Goal: Task Accomplishment & Management: Use online tool/utility

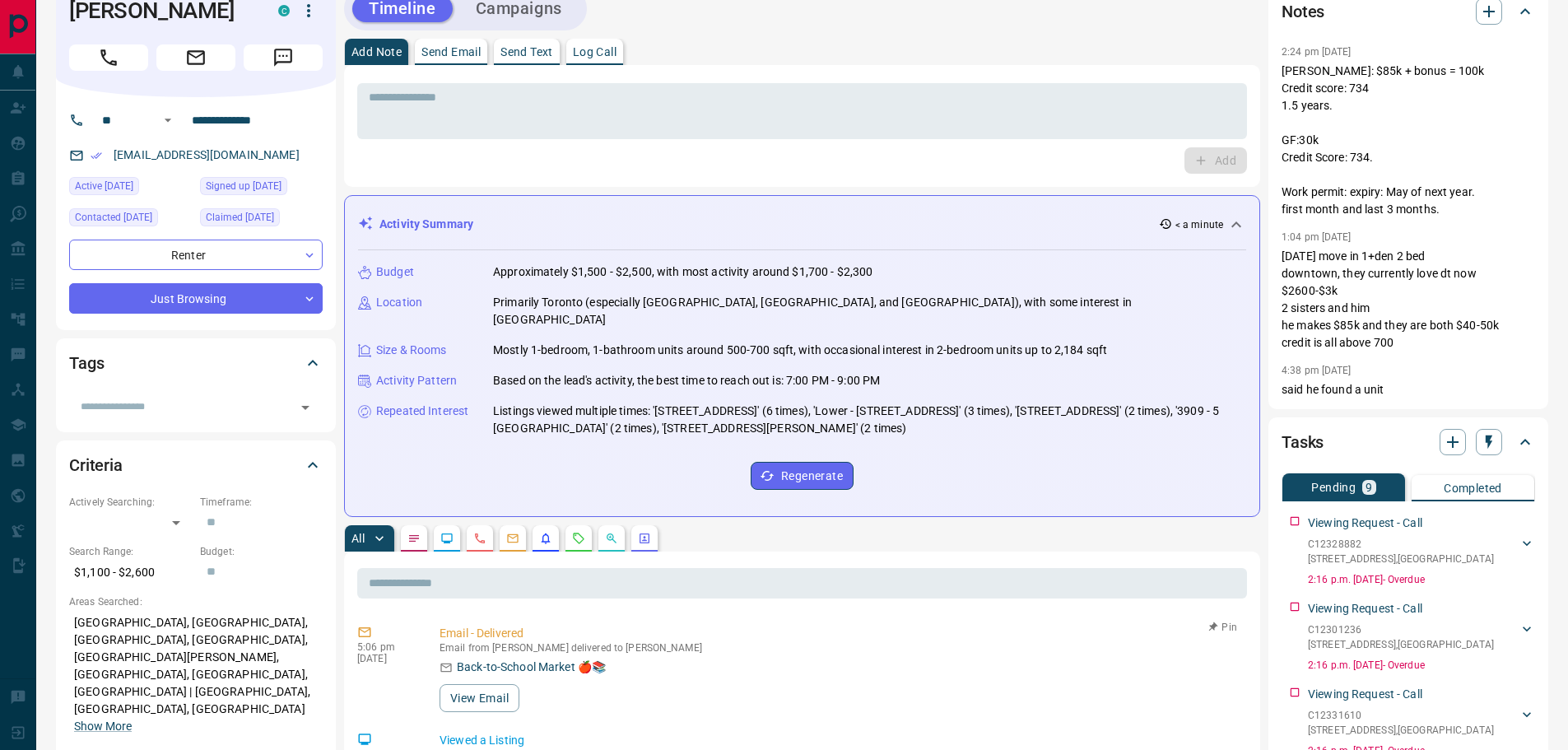
scroll to position [82, 0]
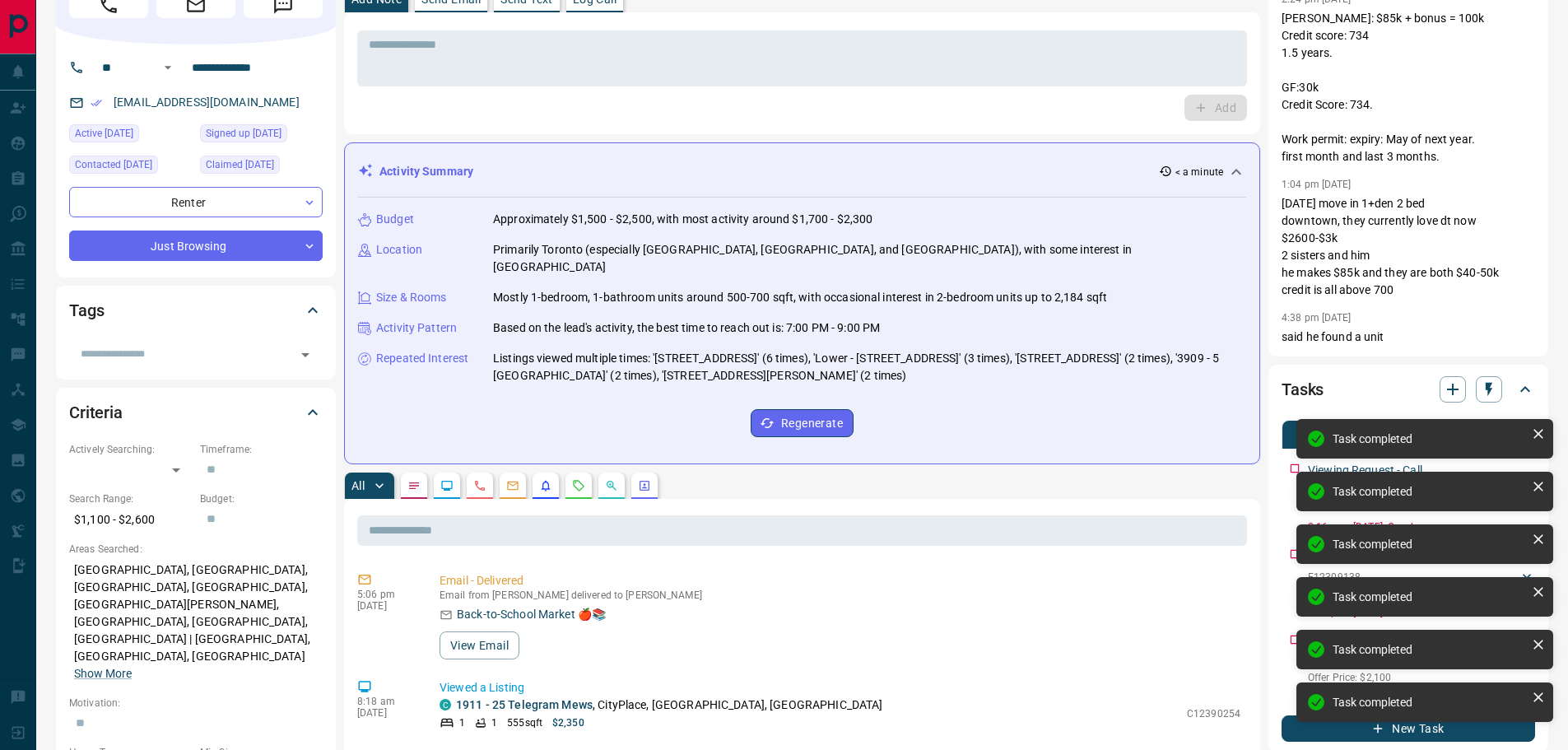
click at [1294, 468] on div "Task completed Task completed Task completed Task completed Task completed Task…" at bounding box center [1425, 576] width 263 height 322
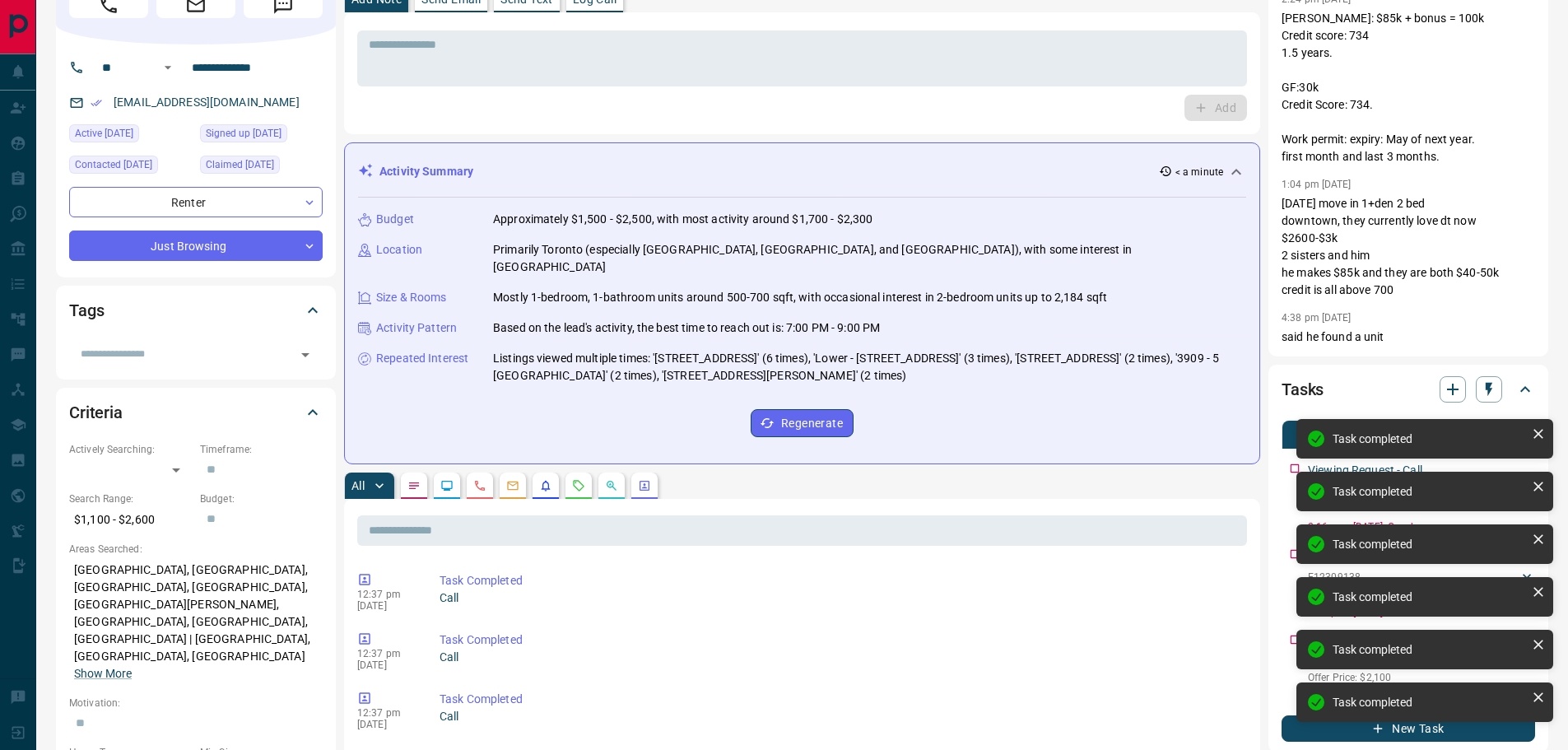
click at [1294, 470] on div "Task completed Task completed Task completed Task completed Task completed Task…" at bounding box center [1425, 576] width 263 height 322
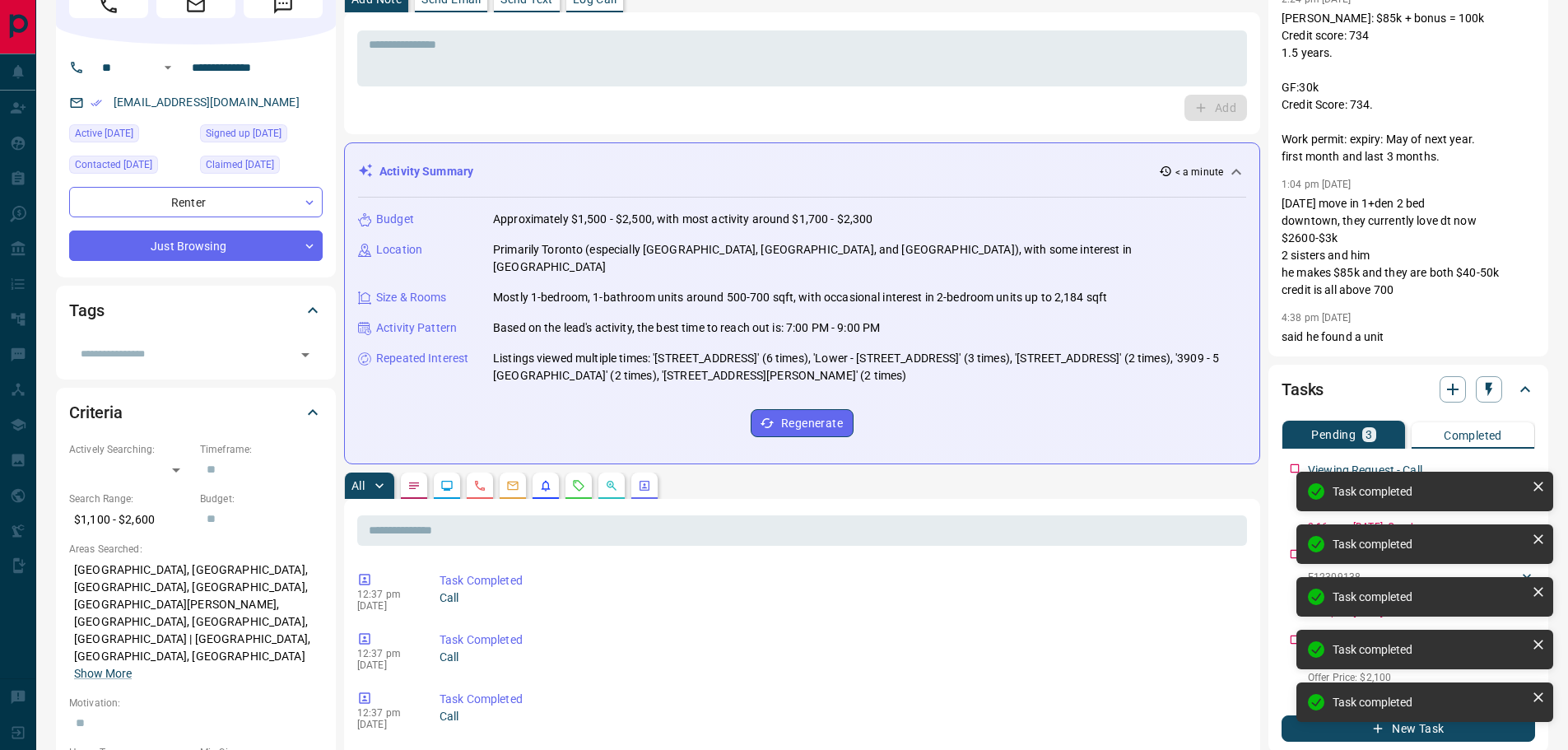
click at [1294, 470] on div "Task completed Task completed Task completed Task completed Task completed Task…" at bounding box center [1425, 576] width 263 height 322
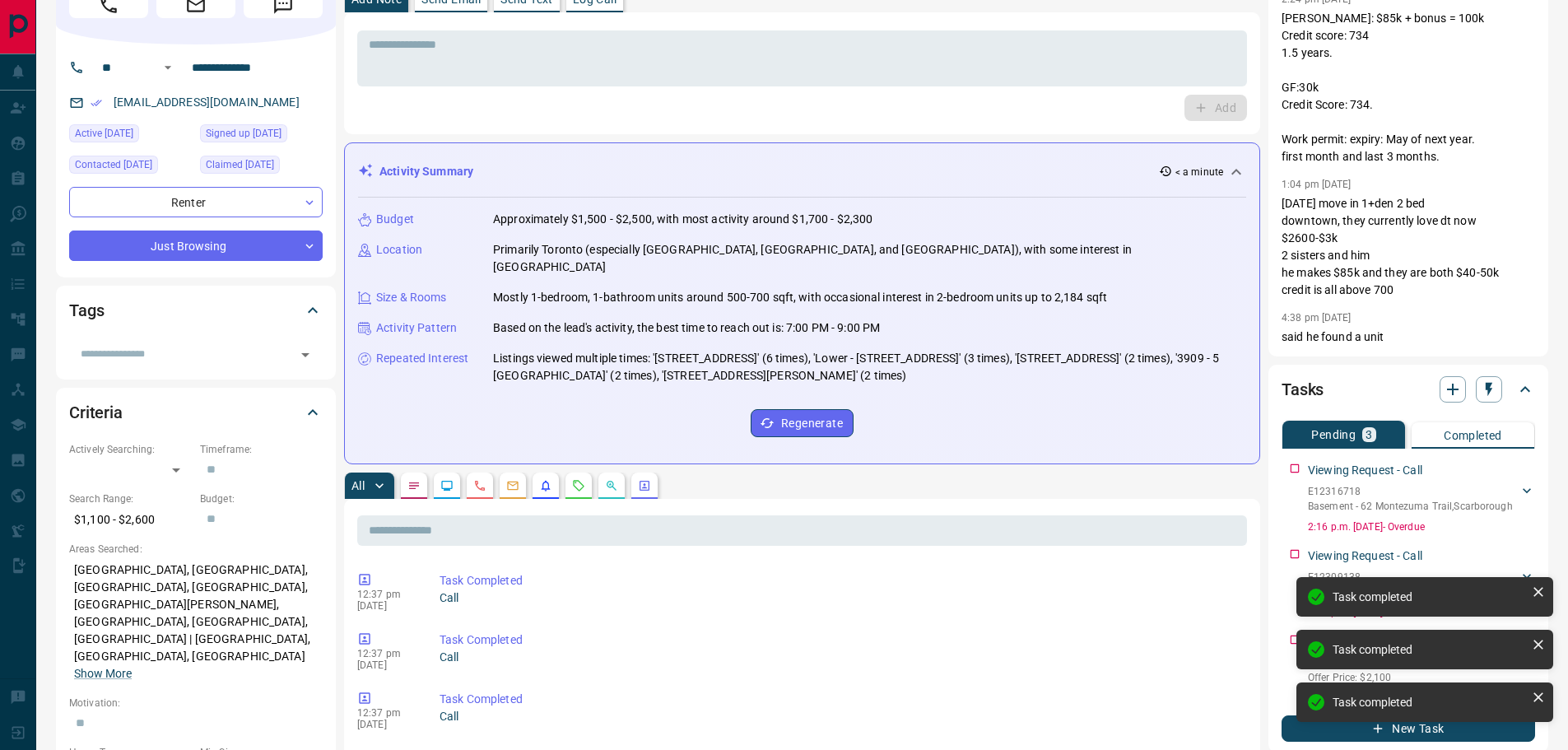
click at [1294, 470] on div "Task completed Task completed Task completed Task completed Task completed" at bounding box center [1425, 603] width 263 height 270
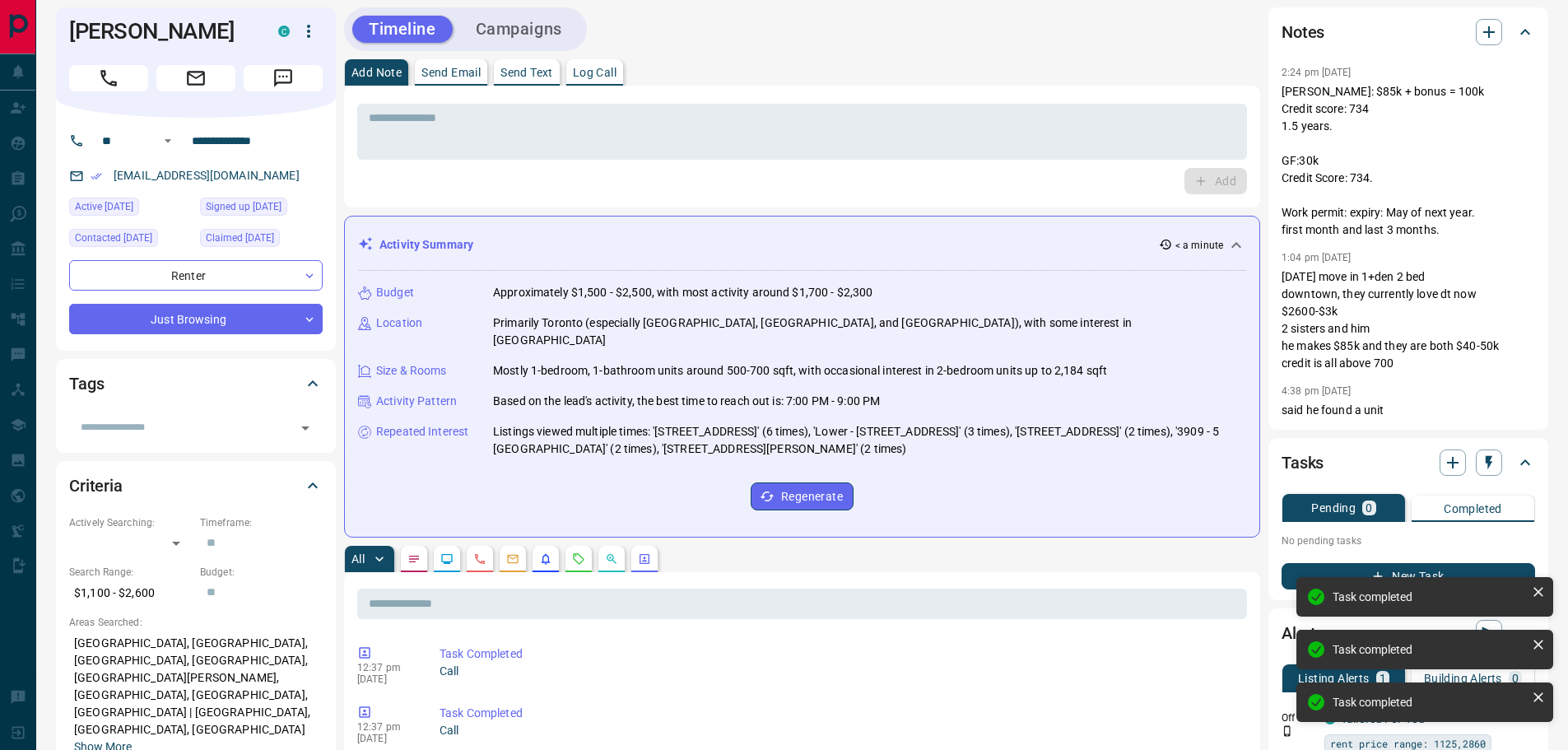
scroll to position [0, 0]
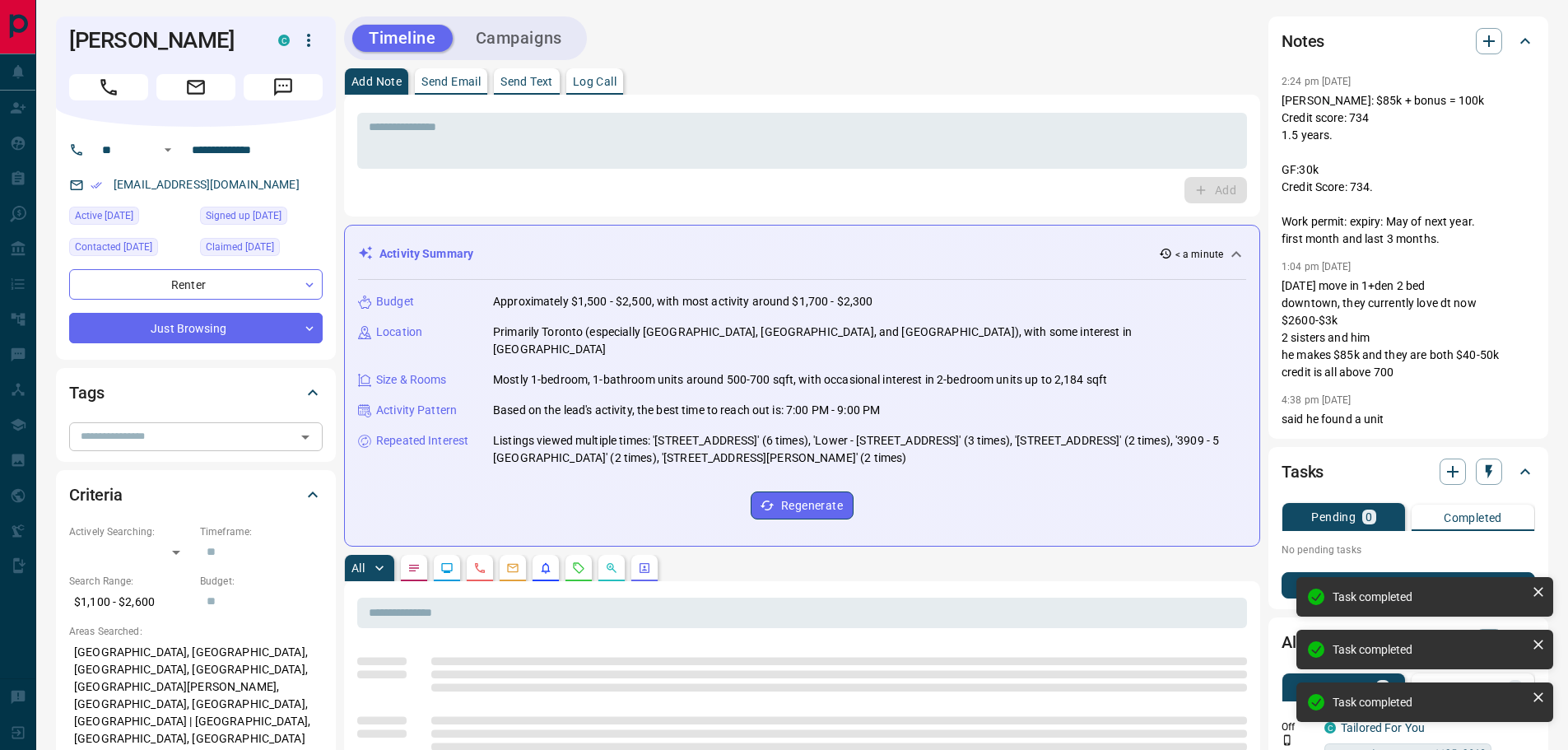
click at [160, 432] on input "text" at bounding box center [182, 435] width 217 height 18
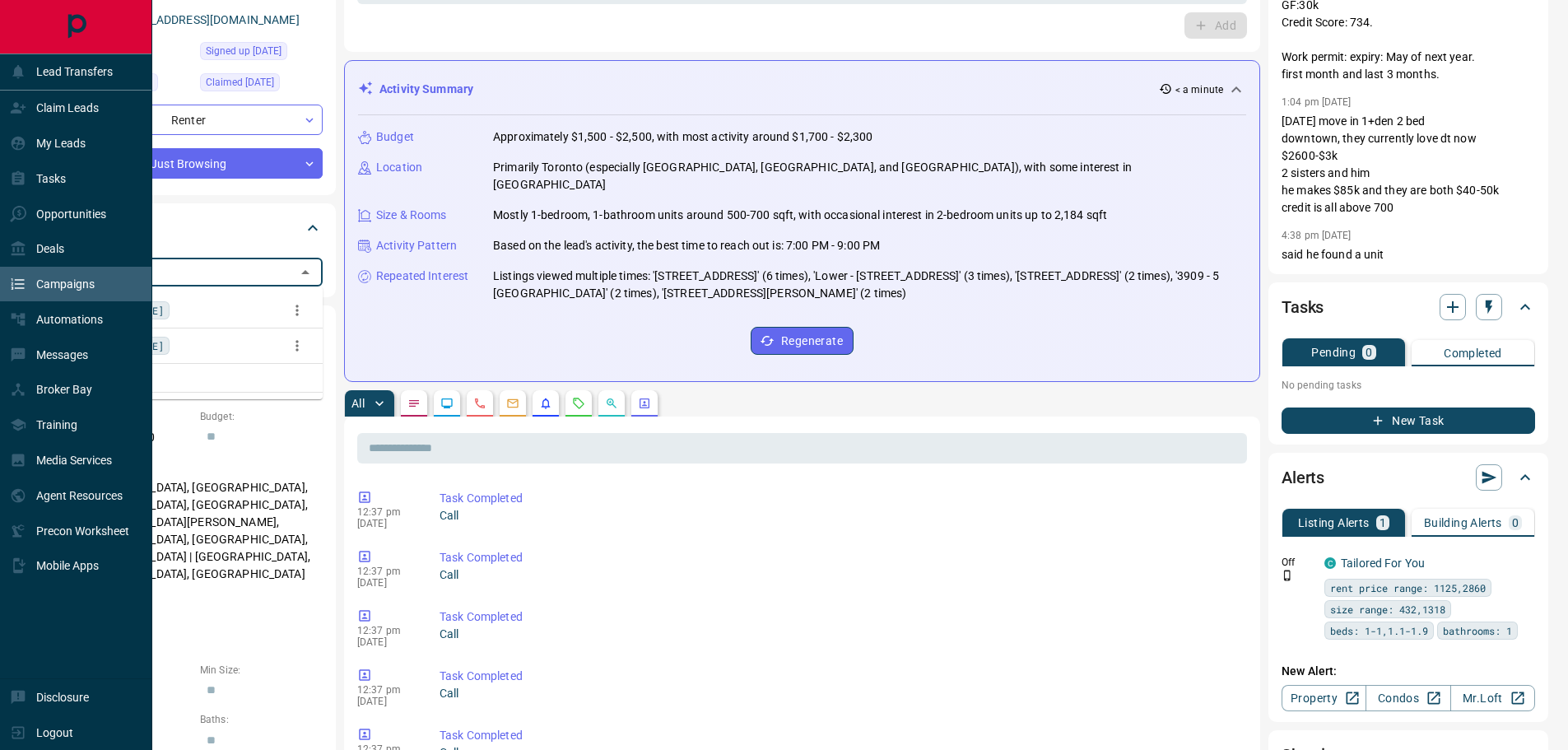
drag, startPoint x: 156, startPoint y: 282, endPoint x: 10, endPoint y: 274, distance: 146.2
drag, startPoint x: 131, startPoint y: 275, endPoint x: 12, endPoint y: 268, distance: 119.2
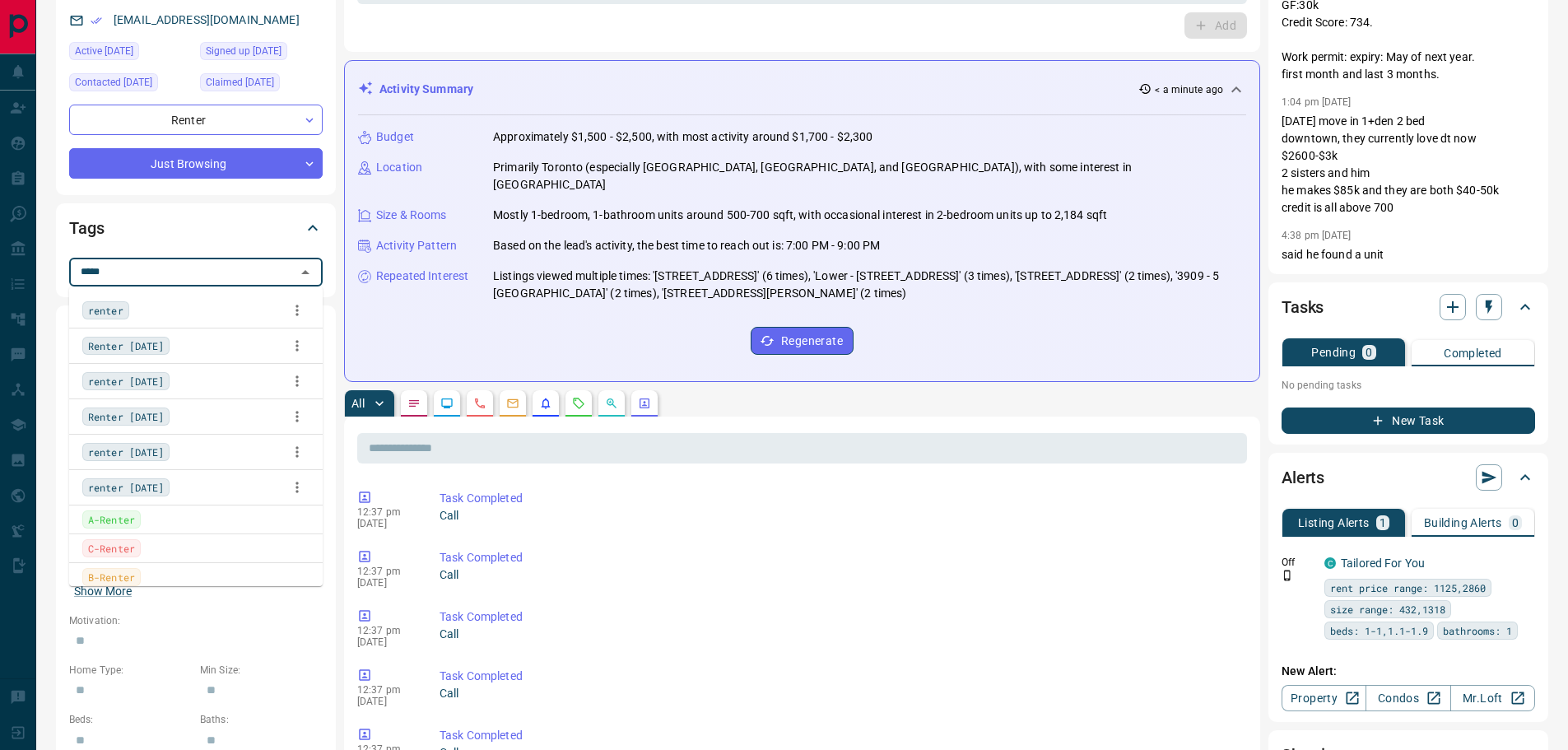
type input "******"
click at [133, 409] on span "Renter [DATE]" at bounding box center [126, 416] width 76 height 16
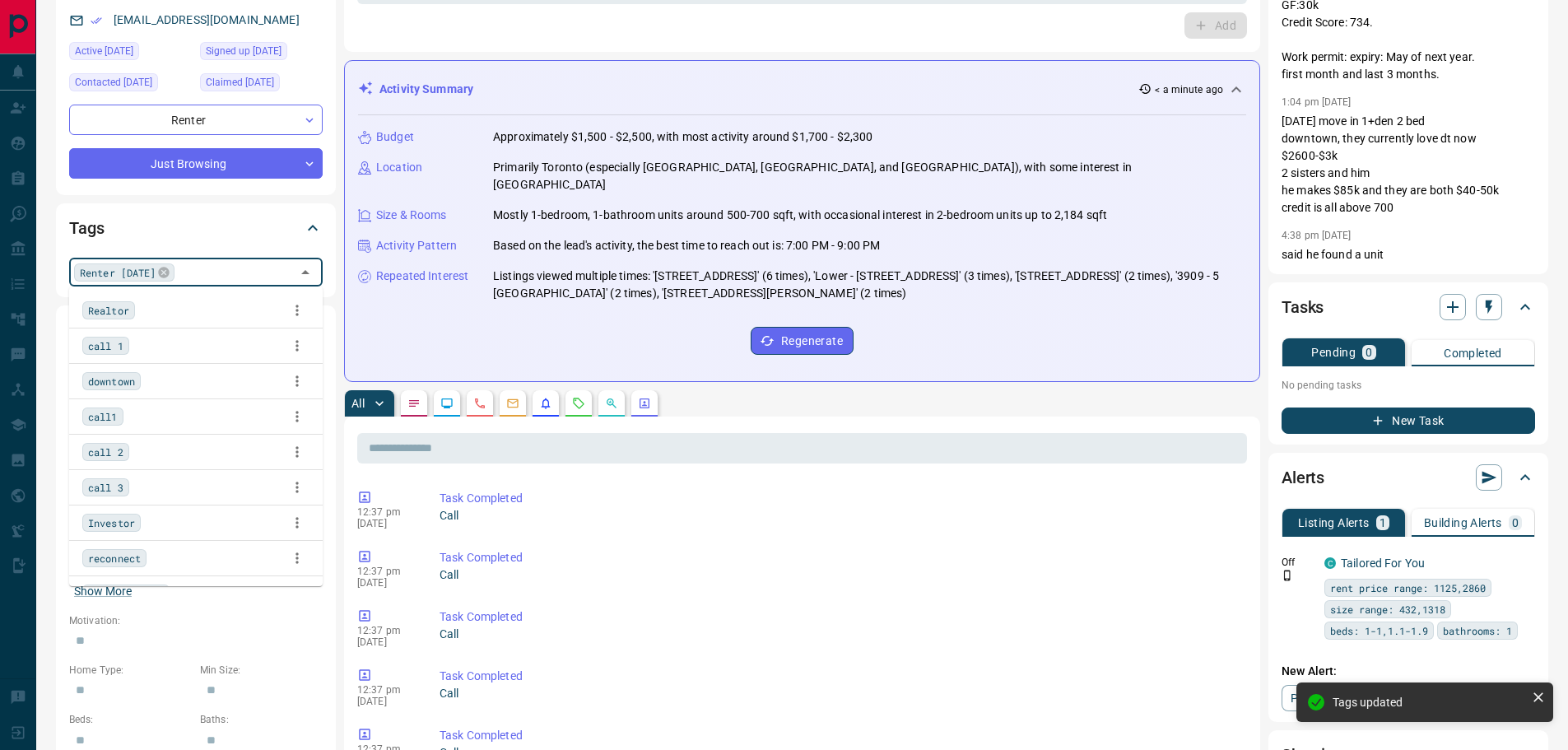
click at [344, 243] on div "Activity Summary < a minute ago Budget Approximately $1,500 - $2,500, with most…" at bounding box center [802, 221] width 916 height 321
